Goal: Task Accomplishment & Management: Manage account settings

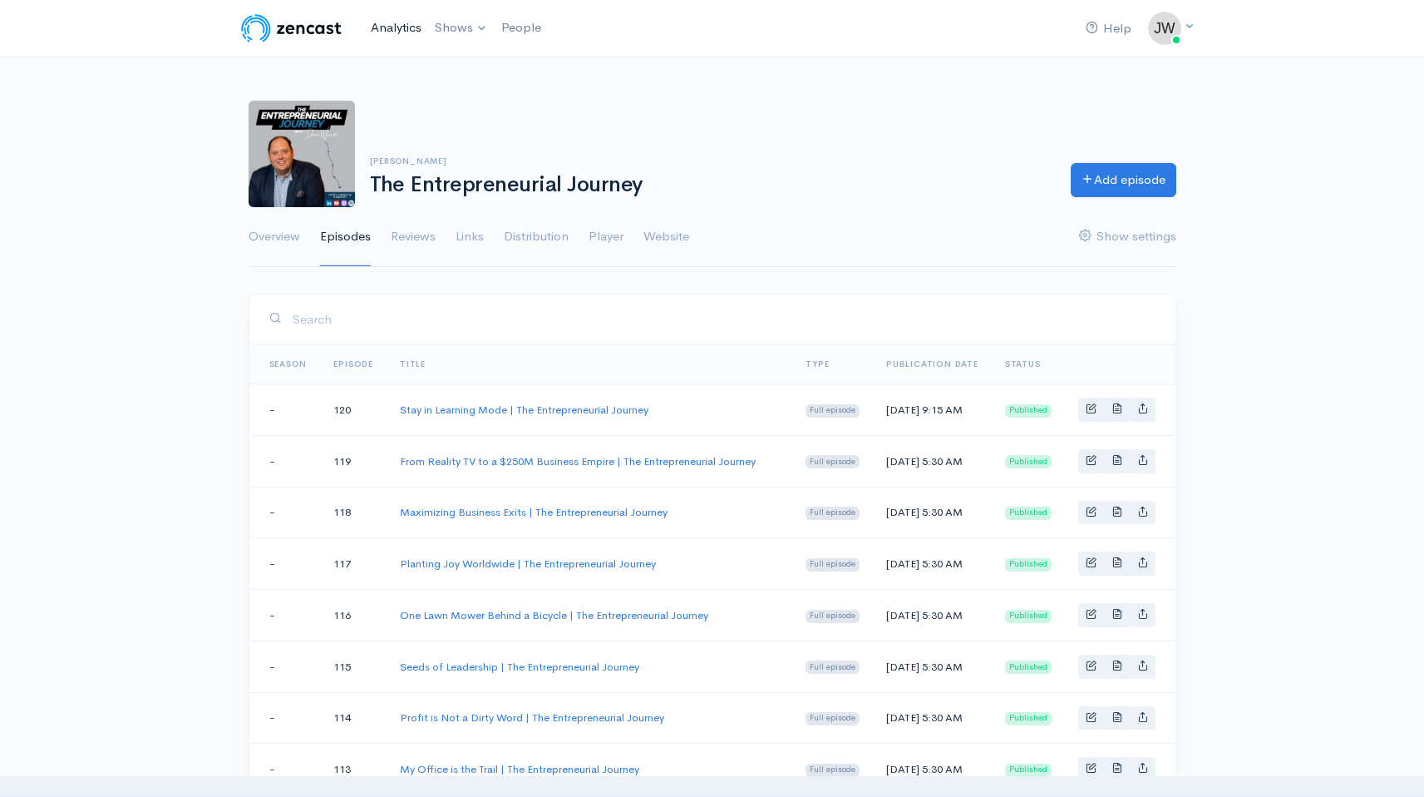
click at [397, 30] on link "Analytics" at bounding box center [396, 28] width 64 height 36
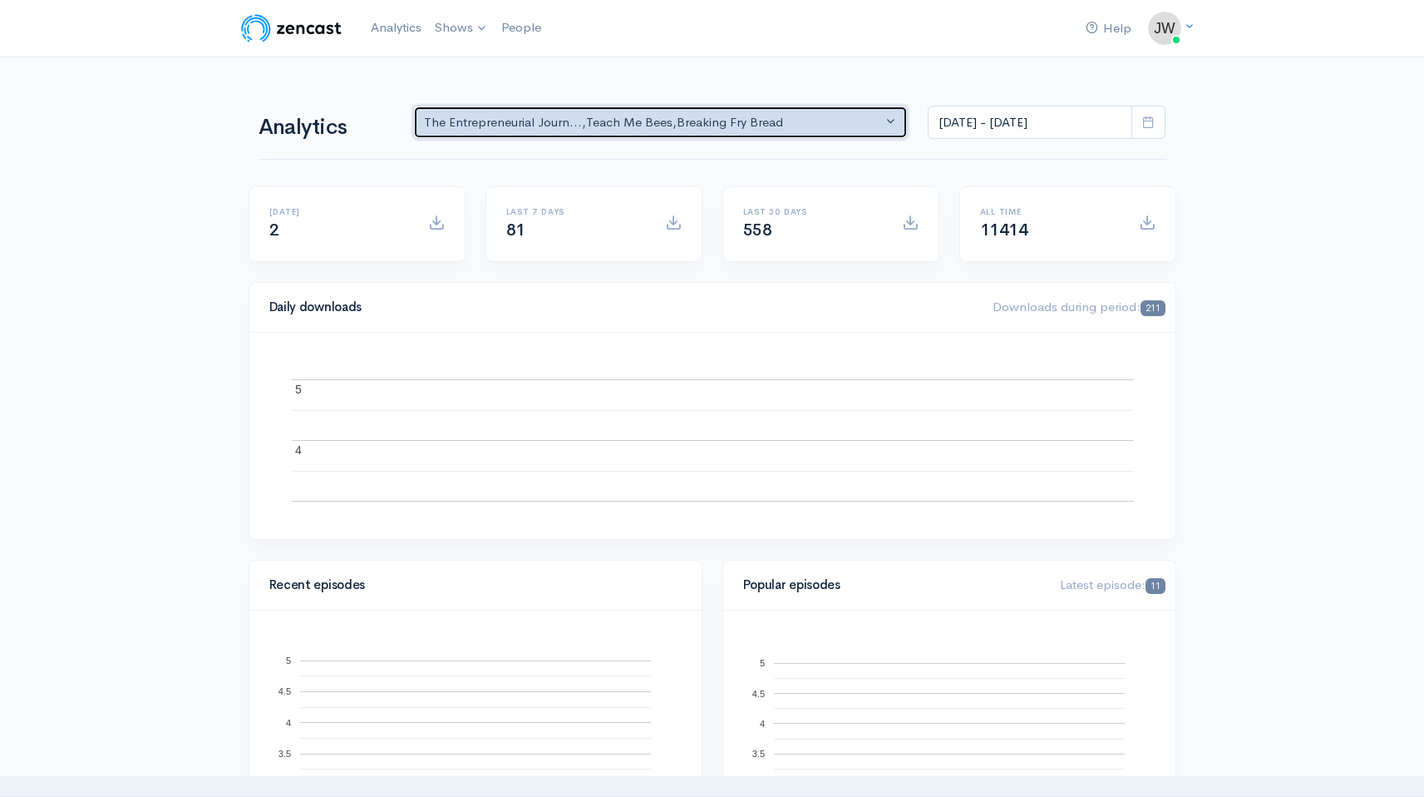
click at [812, 121] on div "The Entrepreneurial Journ... , Teach Me Bees , Breaking Fry Bread" at bounding box center [653, 122] width 459 height 19
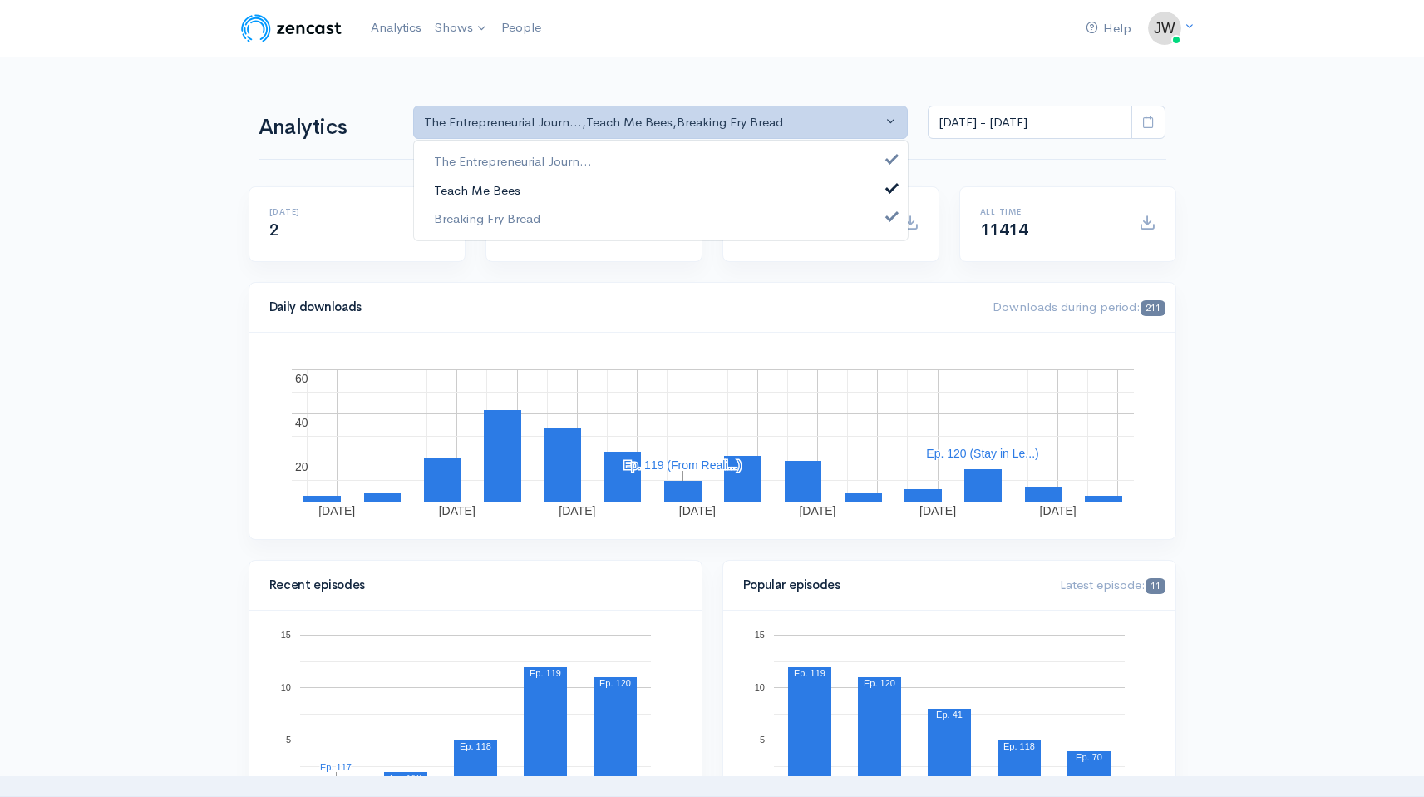
click at [545, 181] on link "Teach Me Bees" at bounding box center [661, 189] width 494 height 29
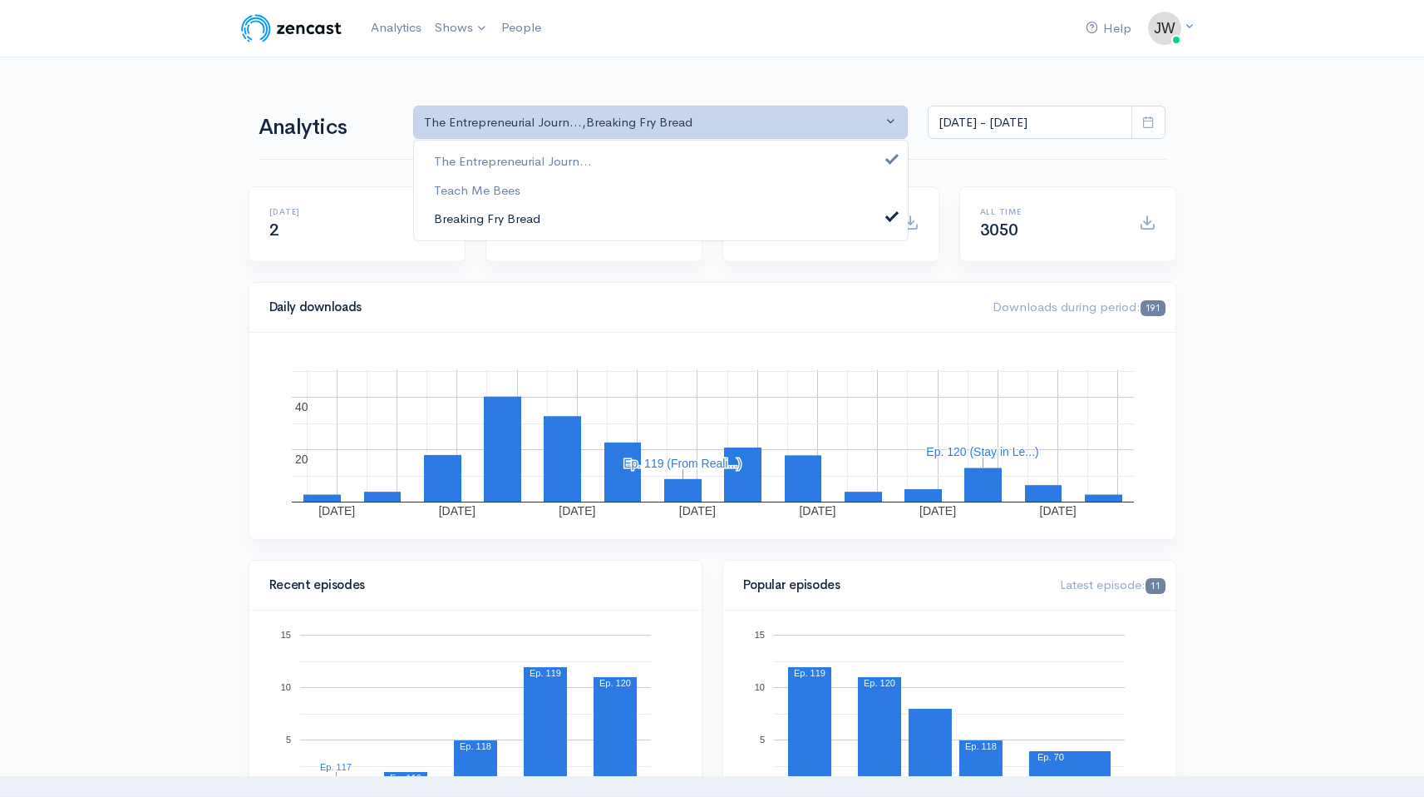
click at [533, 211] on span "Breaking Fry Bread" at bounding box center [487, 219] width 106 height 19
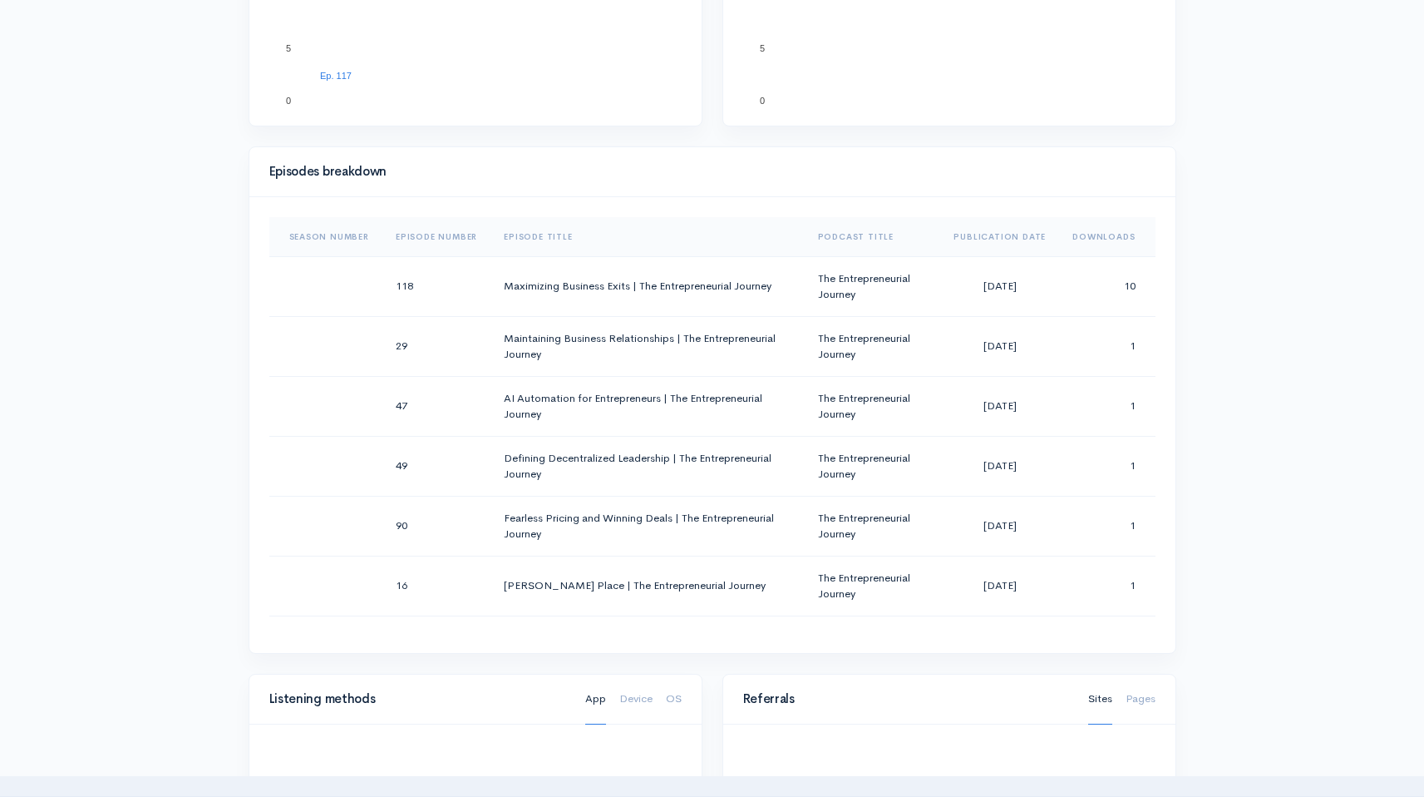
scroll to position [707, 0]
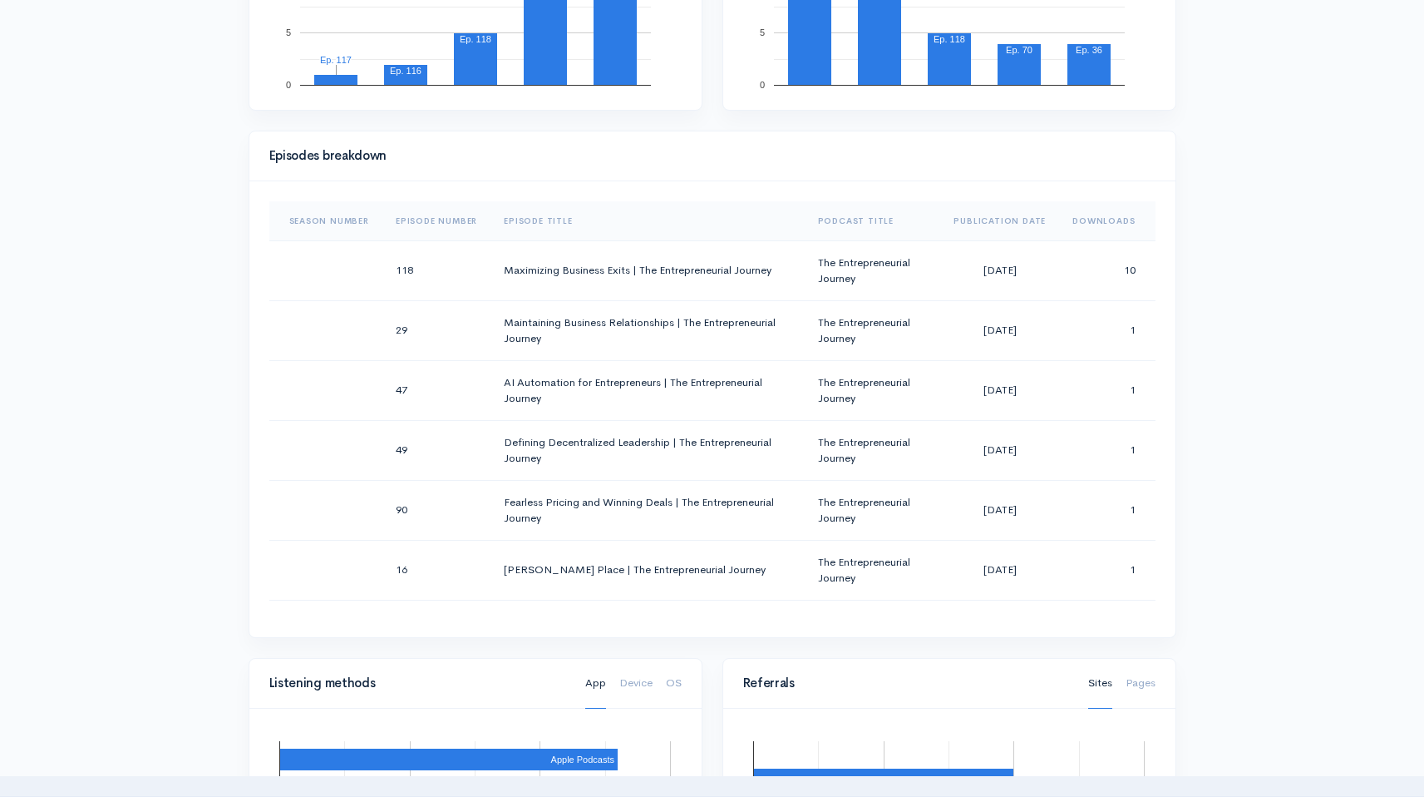
click at [456, 216] on th "Episode Number" at bounding box center [436, 221] width 108 height 40
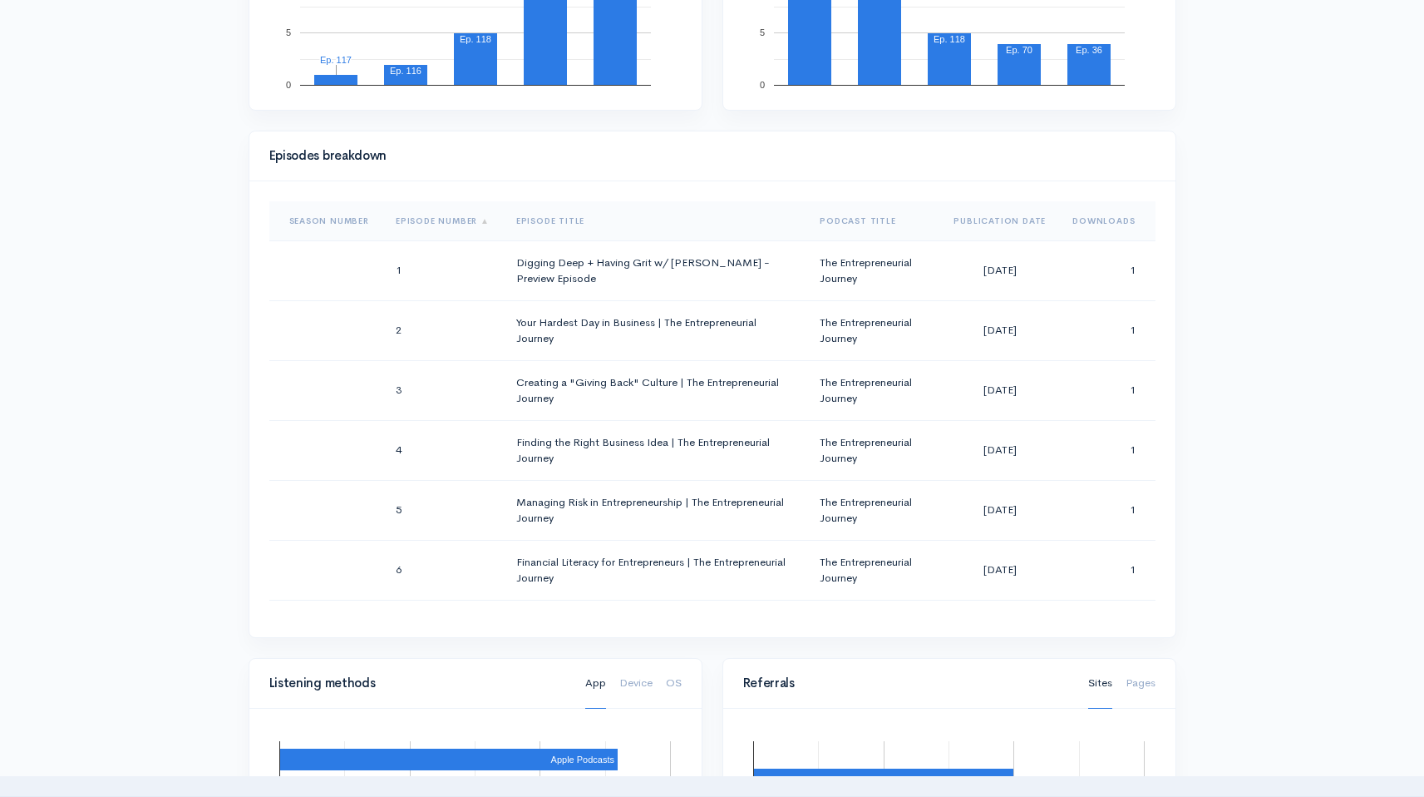
click at [423, 213] on th "Episode Number" at bounding box center [442, 221] width 121 height 40
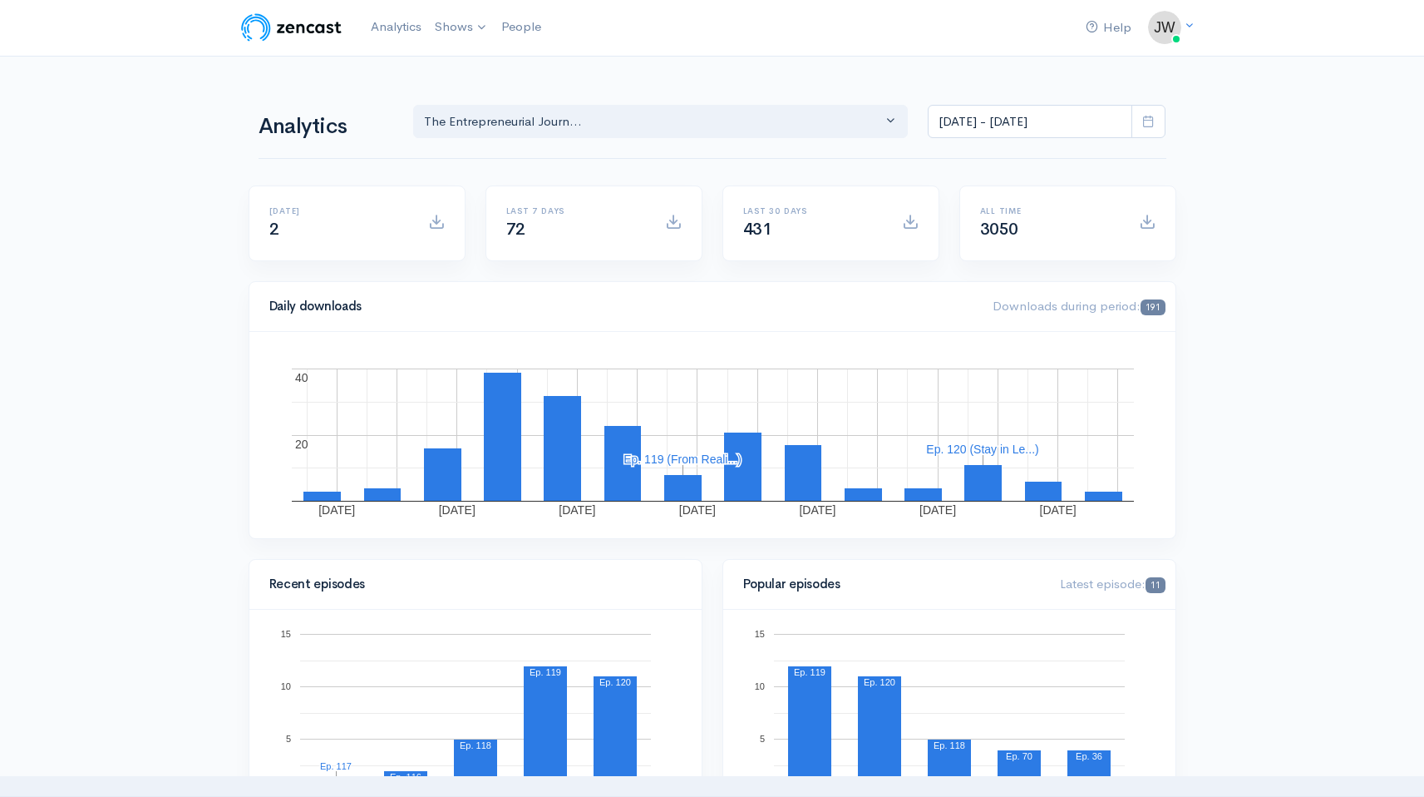
scroll to position [0, 0]
